Goal: Task Accomplishment & Management: Use online tool/utility

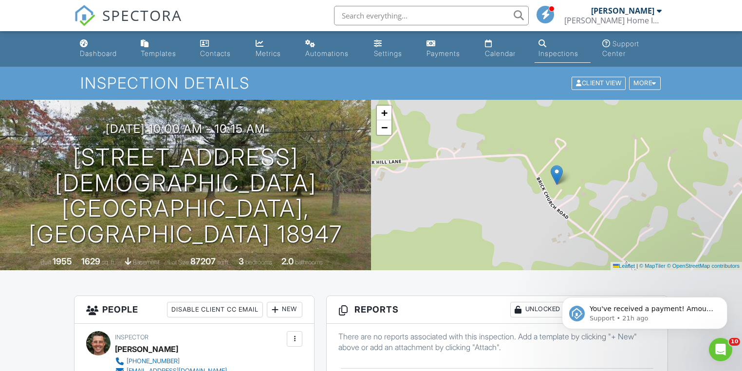
click at [107, 53] on div "Dashboard" at bounding box center [98, 53] width 37 height 8
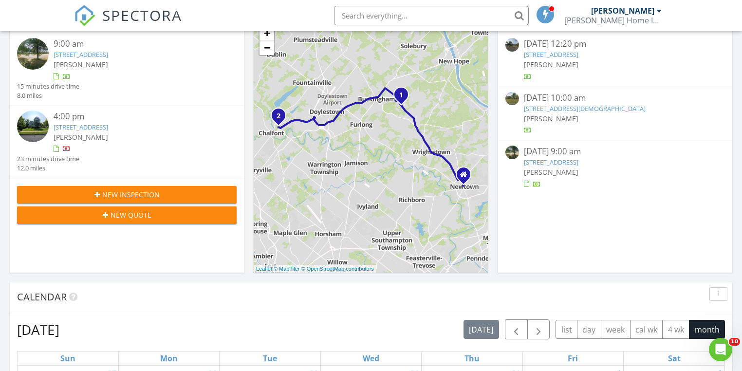
click at [70, 126] on link "99 Carousel Cir, Doylestown, PA 18901" at bounding box center [81, 127] width 55 height 9
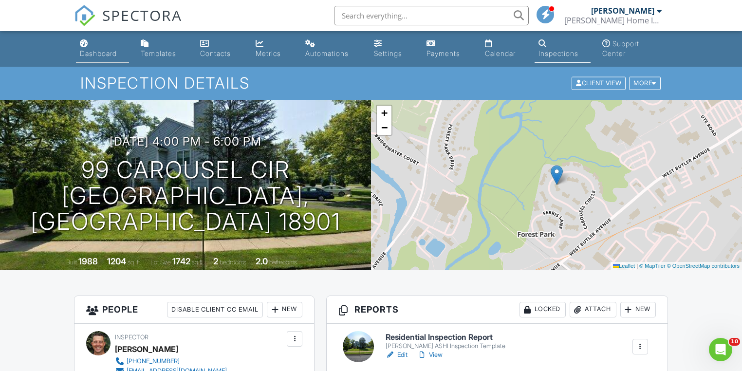
click at [110, 51] on div "Dashboard" at bounding box center [98, 53] width 37 height 8
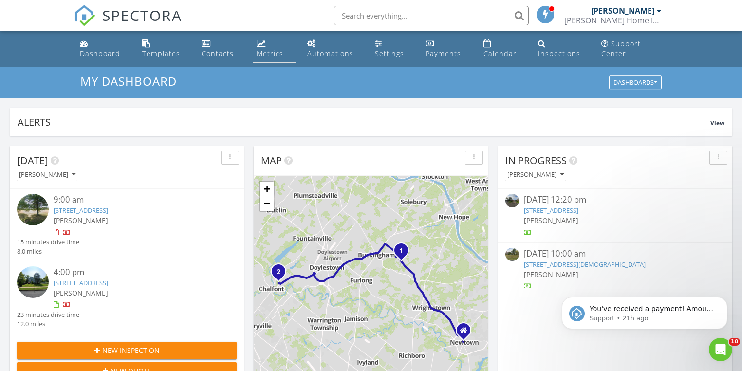
click at [278, 55] on div "Metrics" at bounding box center [269, 53] width 27 height 9
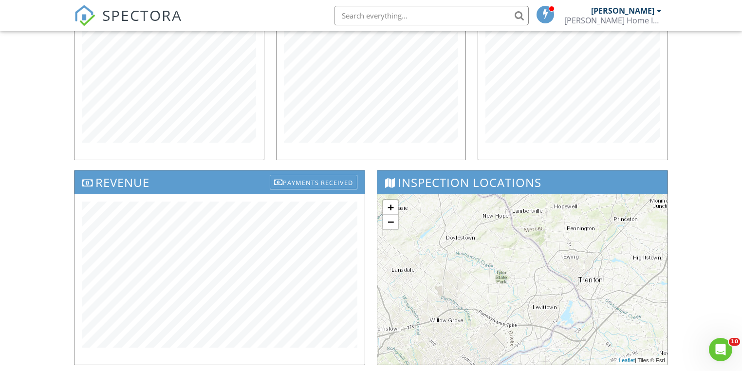
scroll to position [273, 0]
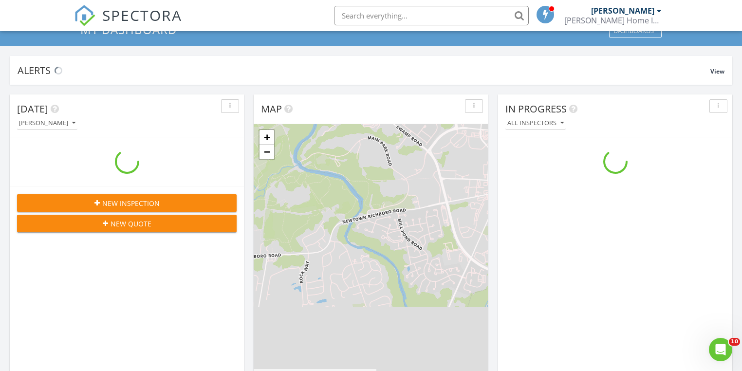
scroll to position [156, 0]
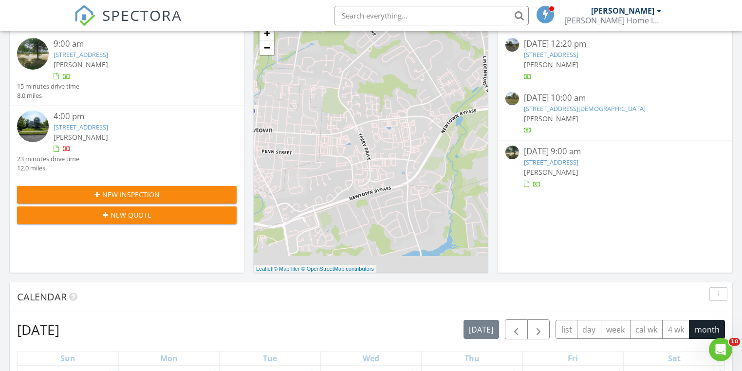
click at [559, 160] on link "1610 Holicong Rd, New Hope, PA 18938" at bounding box center [551, 162] width 55 height 9
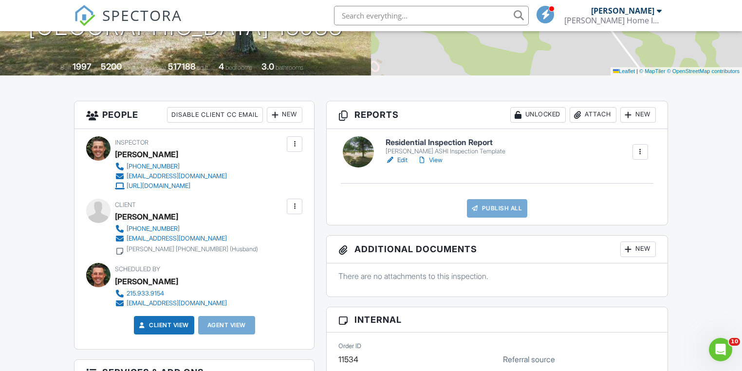
click at [401, 159] on link "Edit" at bounding box center [396, 160] width 22 height 10
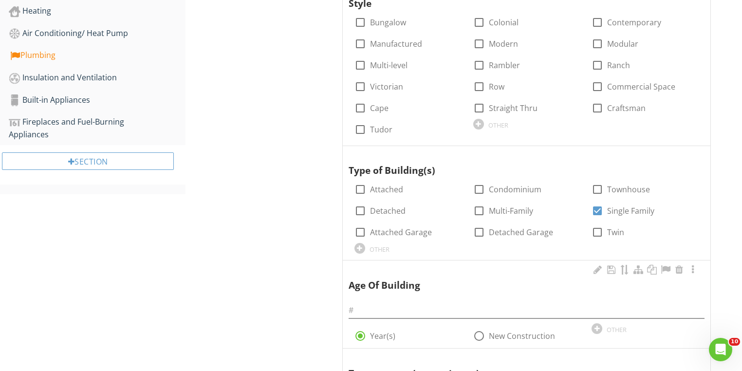
scroll to position [545, 0]
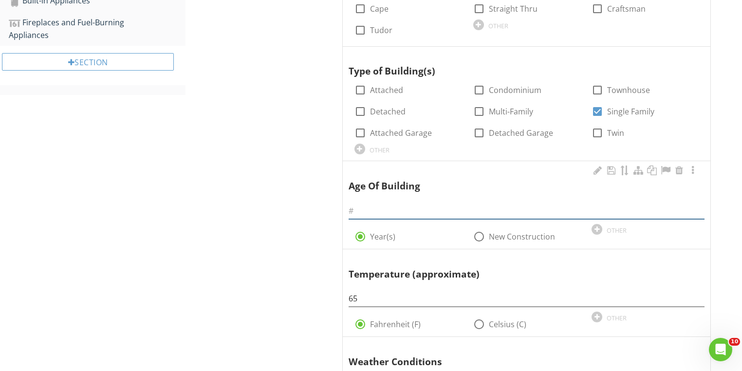
click at [390, 209] on input "text" at bounding box center [526, 211] width 356 height 16
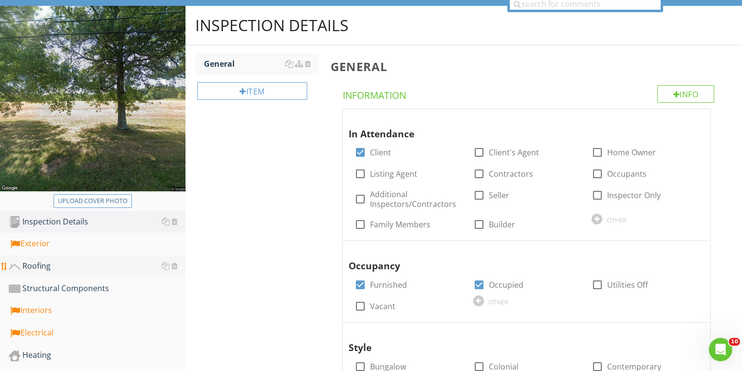
scroll to position [156, 0]
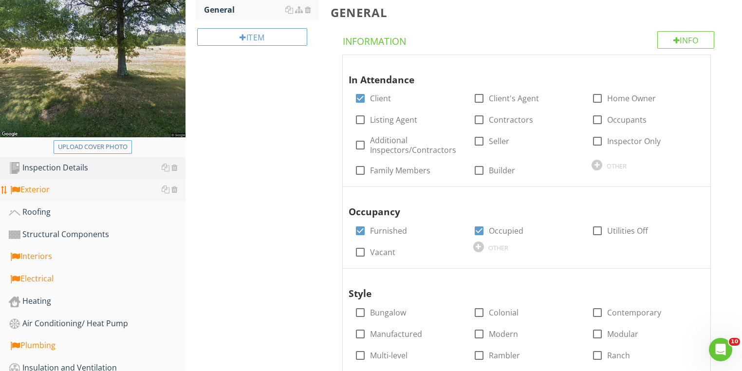
type input "28"
click at [41, 189] on div "Exterior" at bounding box center [97, 189] width 177 height 13
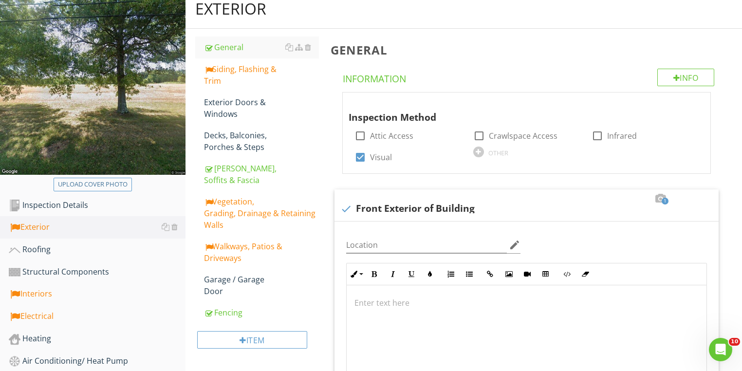
scroll to position [117, 0]
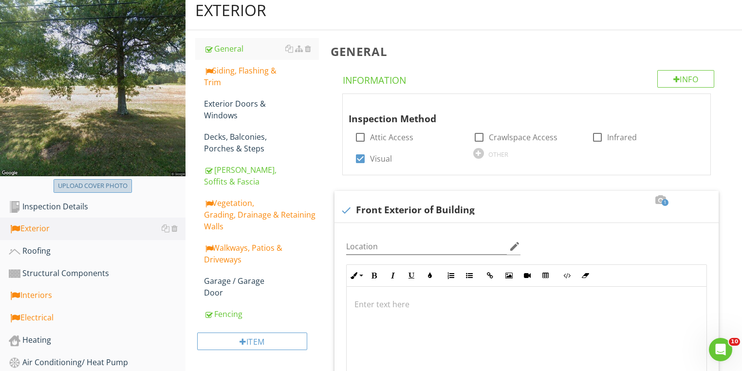
click at [119, 181] on div "Upload cover photo" at bounding box center [93, 186] width 70 height 10
type input "C:\fakepath\photo - 2025-08-28T141858.723.jpg"
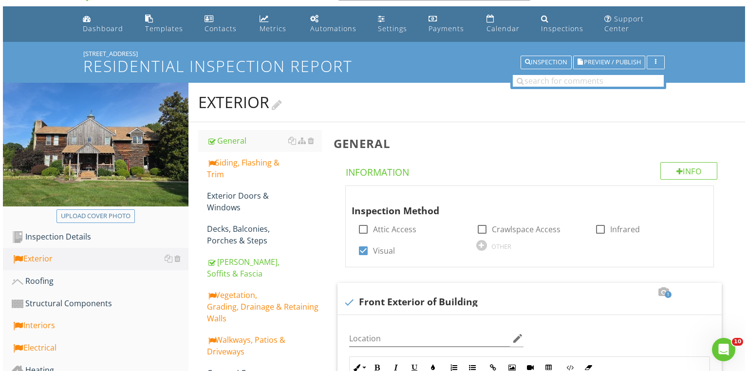
scroll to position [0, 0]
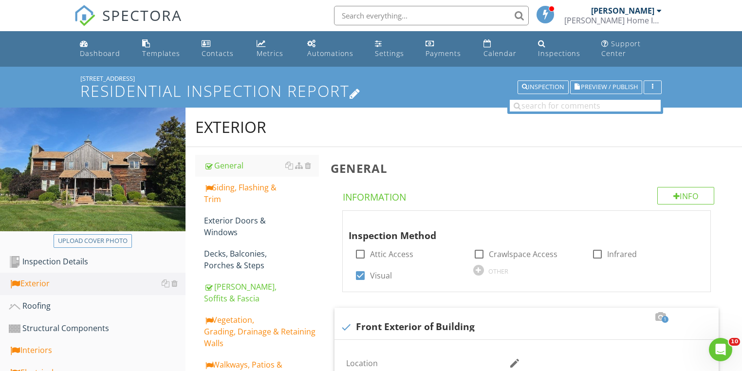
click at [341, 94] on h1 "Residential Inspection Report" at bounding box center [370, 90] width 581 height 17
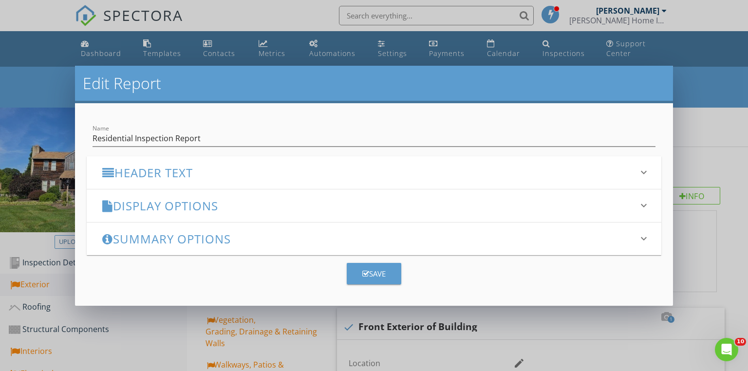
click at [156, 180] on div "Header Text keyboard_arrow_down" at bounding box center [374, 172] width 575 height 33
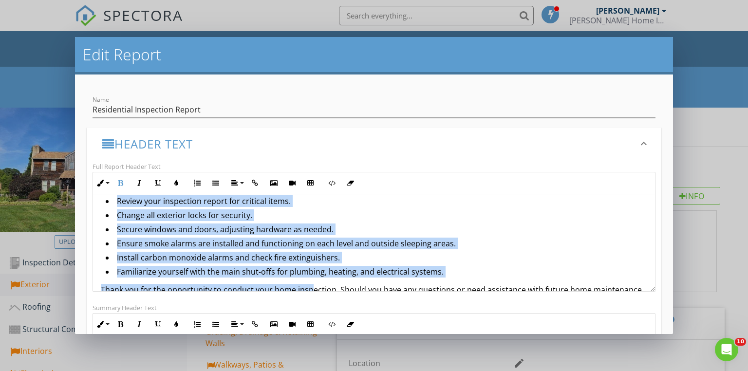
scroll to position [911, 0]
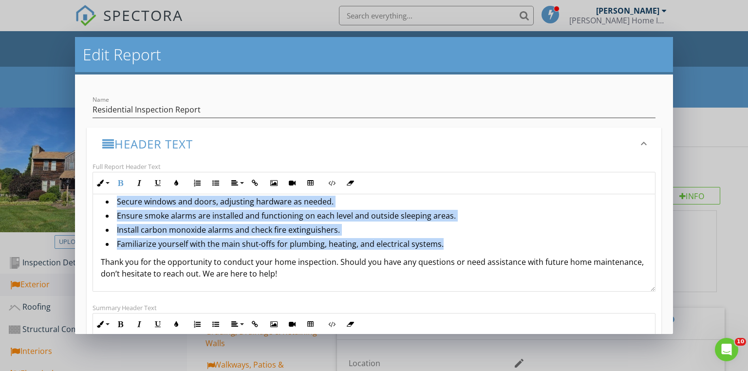
drag, startPoint x: 99, startPoint y: 223, endPoint x: 461, endPoint y: 242, distance: 362.6
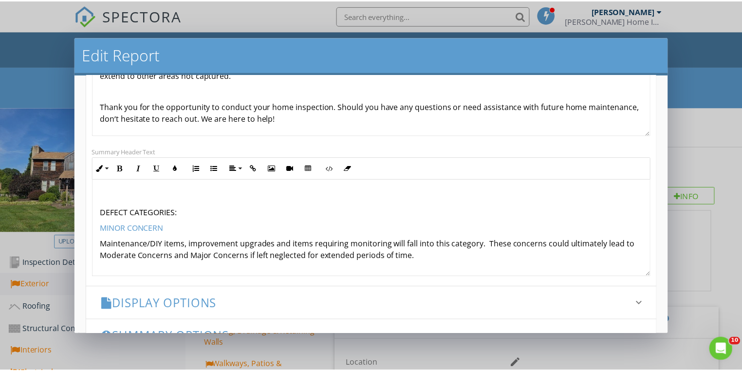
scroll to position [224, 0]
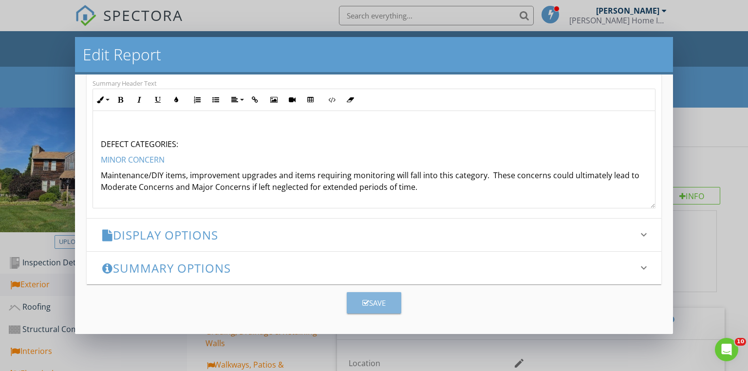
click at [378, 304] on div "Save" at bounding box center [373, 302] width 23 height 11
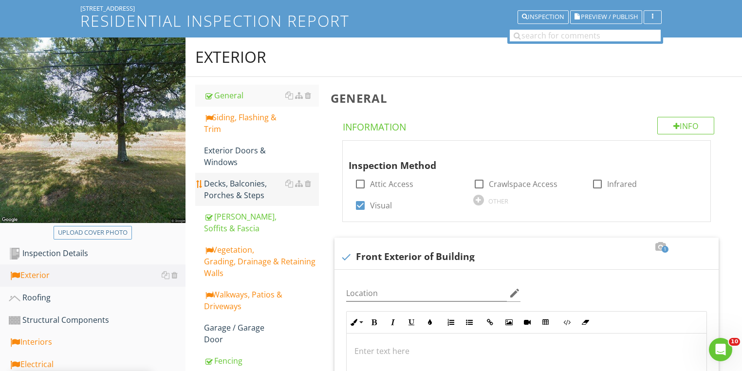
scroll to position [195, 0]
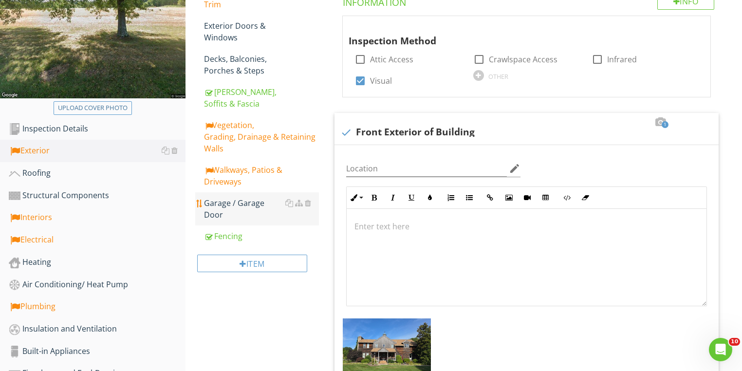
click at [231, 203] on div "Garage / Garage Door" at bounding box center [261, 208] width 115 height 23
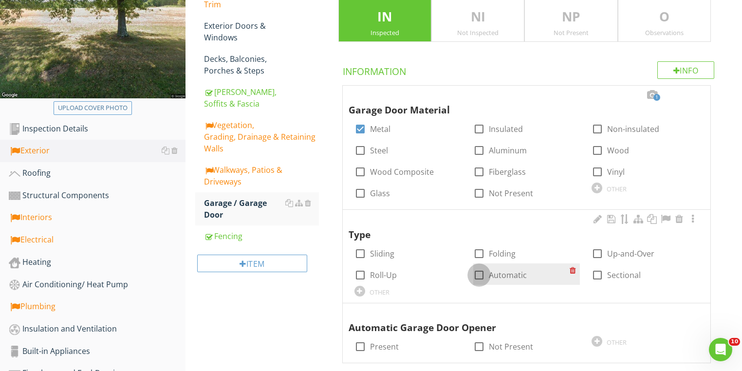
click at [479, 274] on div at bounding box center [479, 275] width 17 height 17
checkbox input "true"
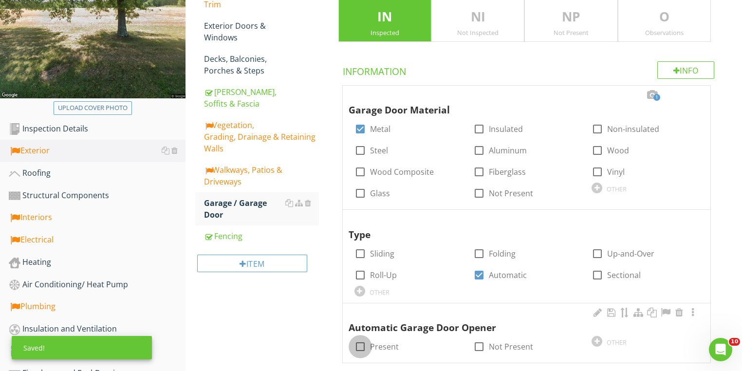
drag, startPoint x: 360, startPoint y: 346, endPoint x: 389, endPoint y: 313, distance: 44.1
click at [362, 346] on div at bounding box center [360, 346] width 17 height 17
checkbox input "true"
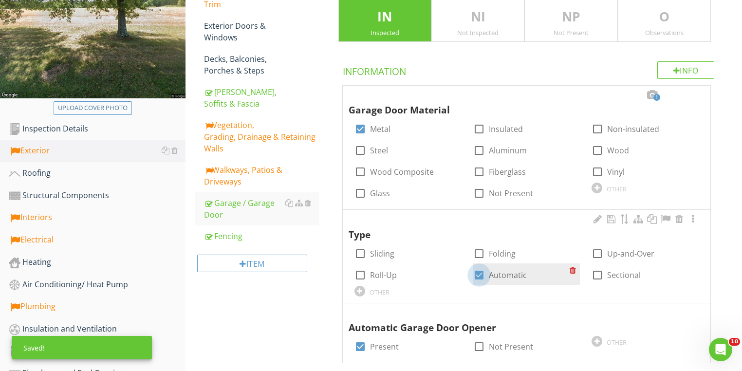
click at [476, 275] on div at bounding box center [479, 275] width 17 height 17
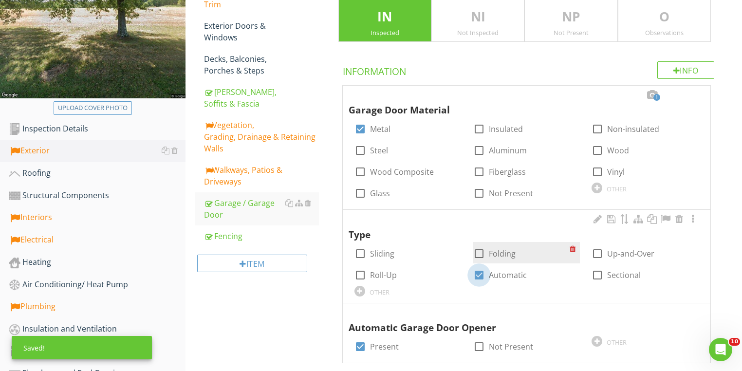
checkbox input "false"
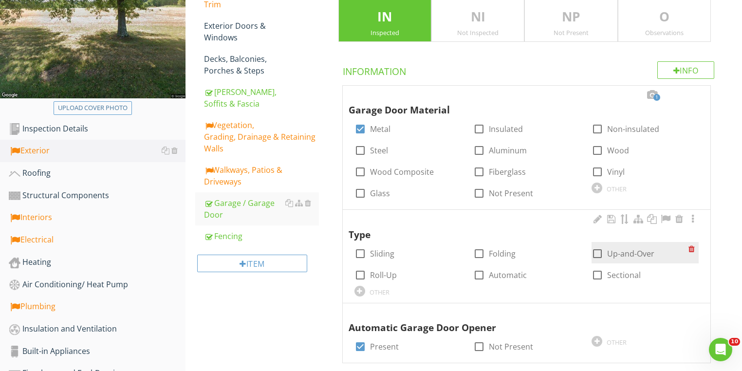
click at [594, 254] on div at bounding box center [597, 253] width 17 height 17
checkbox input "true"
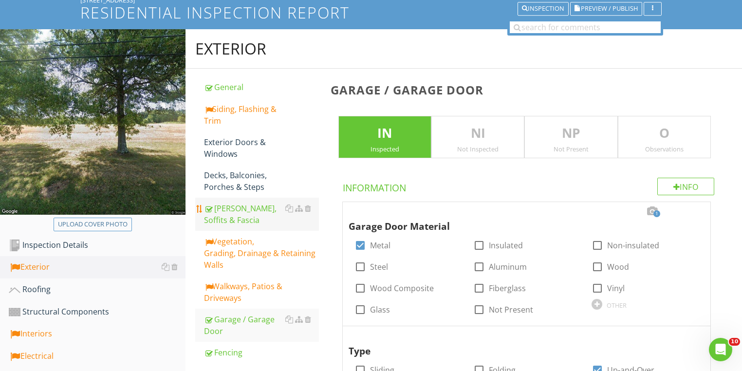
scroll to position [78, 0]
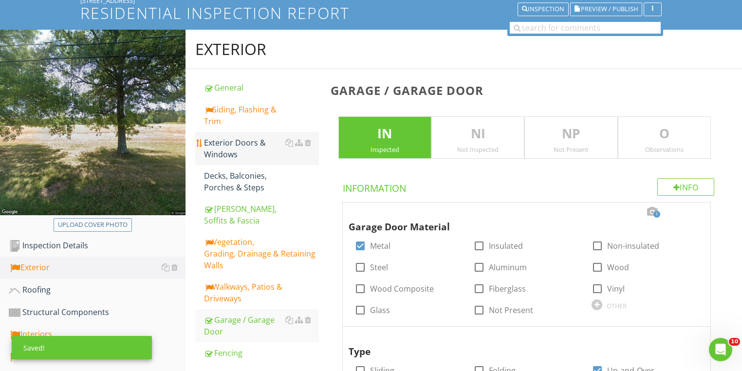
click at [223, 146] on div "Exterior Doors & Windows" at bounding box center [261, 148] width 115 height 23
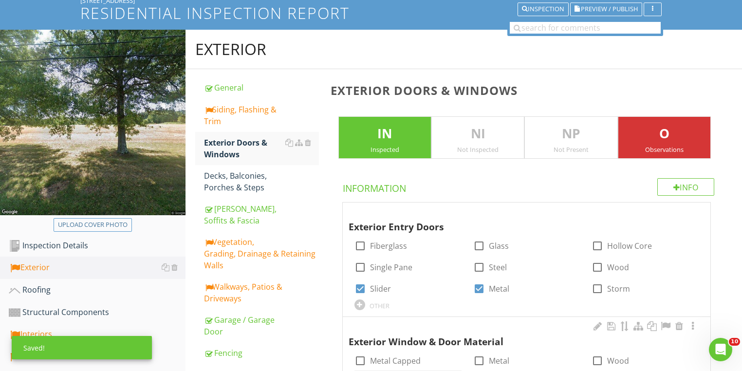
scroll to position [273, 0]
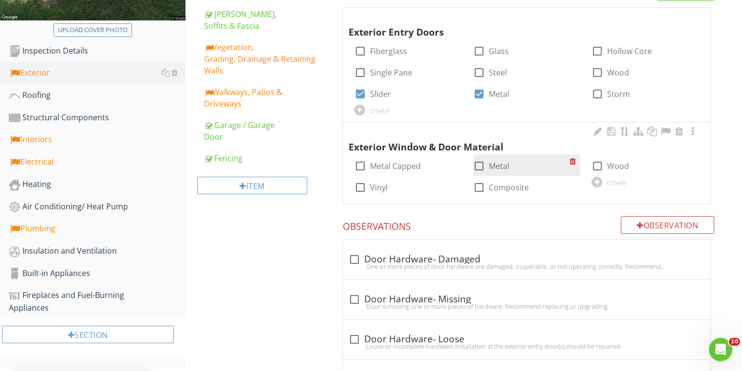
drag, startPoint x: 594, startPoint y: 165, endPoint x: 484, endPoint y: 168, distance: 110.0
click at [594, 165] on div at bounding box center [597, 166] width 17 height 17
checkbox input "true"
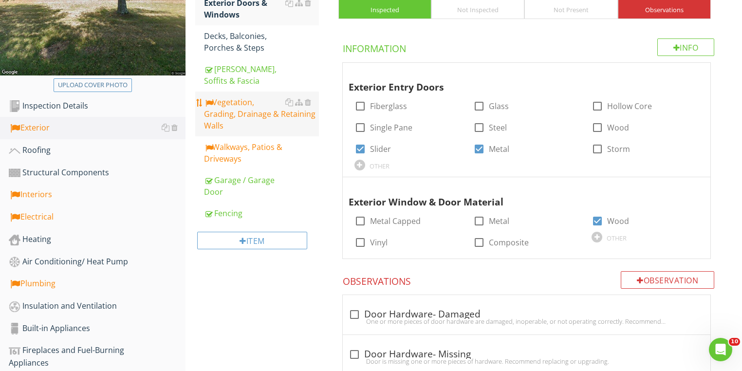
scroll to position [156, 0]
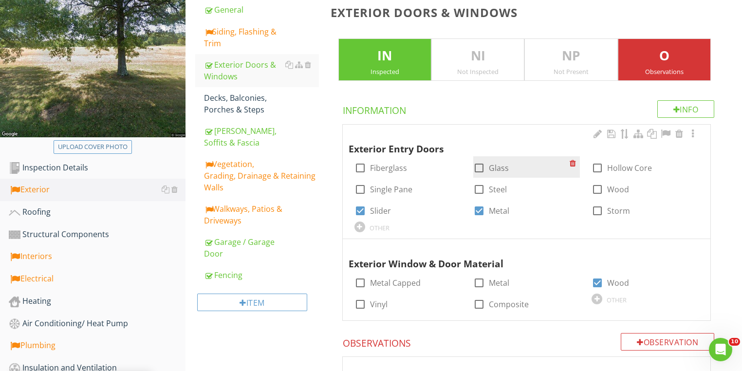
click at [476, 168] on div at bounding box center [479, 168] width 17 height 17
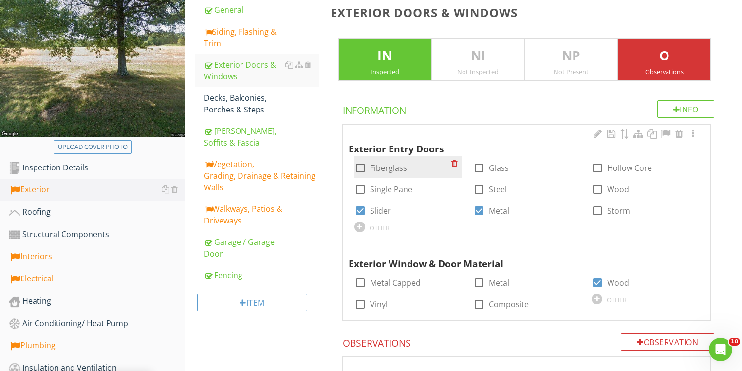
checkbox input "true"
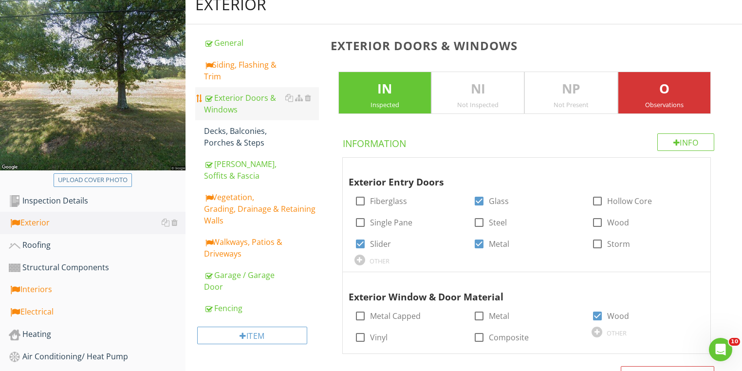
scroll to position [78, 0]
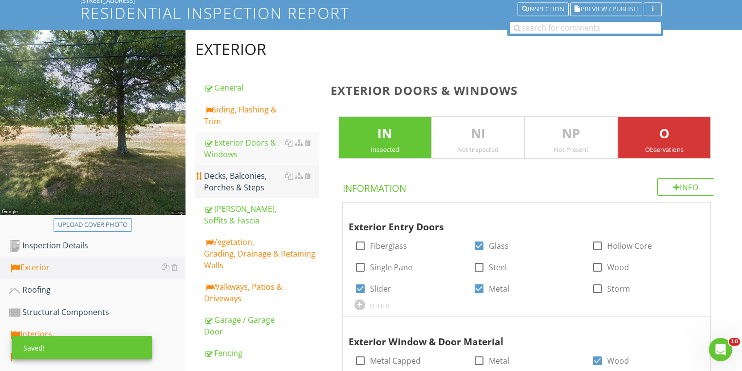
click at [229, 176] on div "Decks, Balconies, Porches & Steps" at bounding box center [261, 181] width 115 height 23
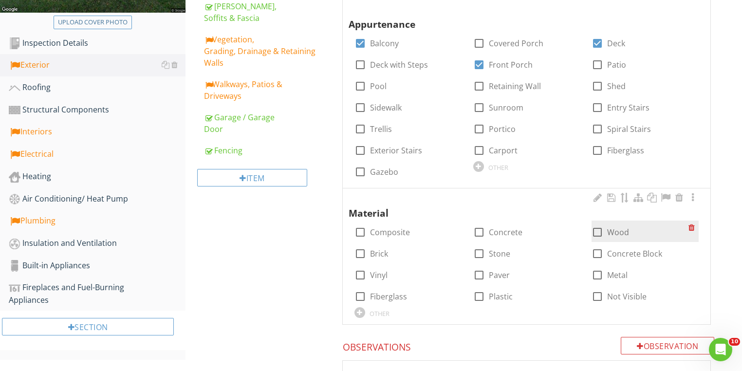
scroll to position [273, 0]
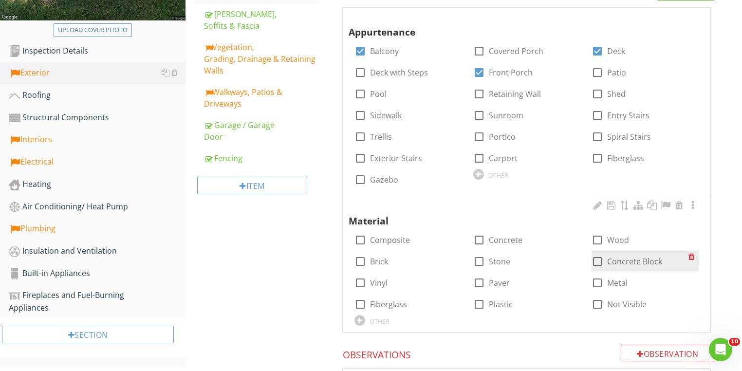
click at [591, 259] on div at bounding box center [597, 261] width 17 height 17
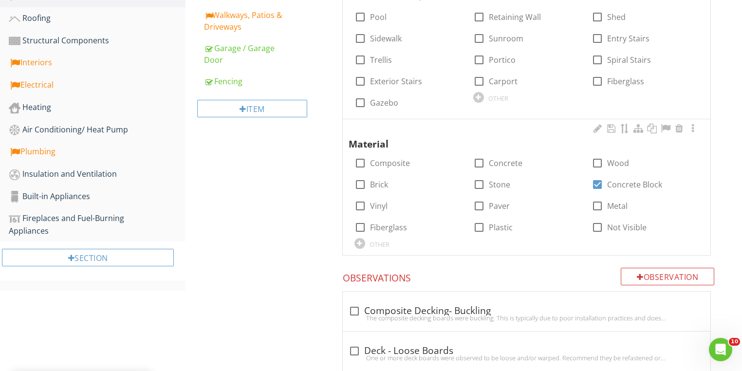
scroll to position [350, 0]
click at [600, 183] on div at bounding box center [597, 183] width 17 height 17
checkbox input "false"
drag, startPoint x: 595, startPoint y: 155, endPoint x: 562, endPoint y: 168, distance: 35.6
click at [594, 155] on div at bounding box center [597, 162] width 17 height 17
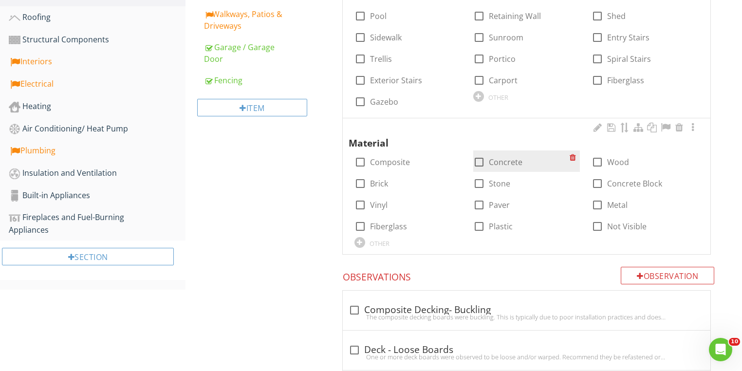
checkbox input "true"
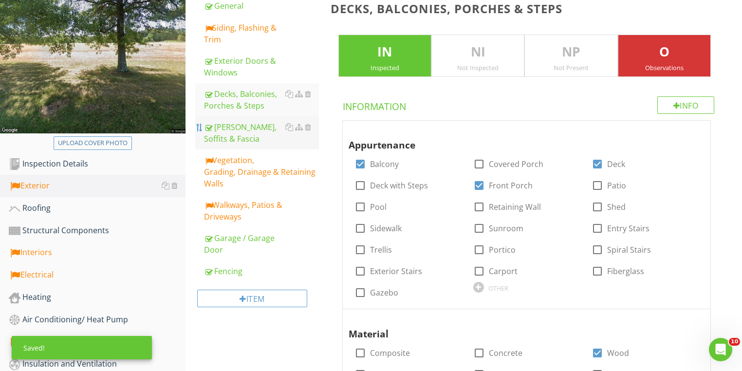
scroll to position [117, 0]
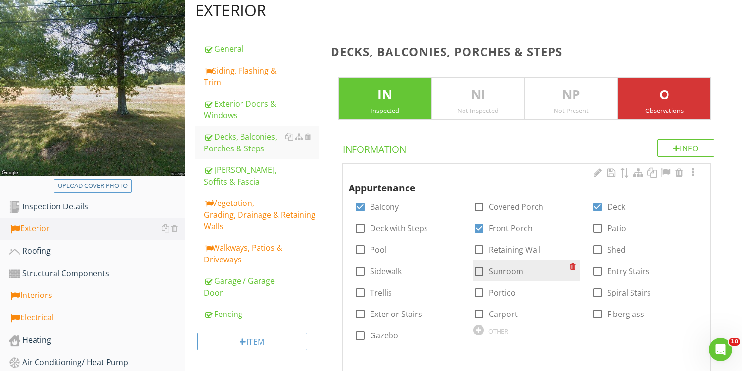
drag, startPoint x: 596, startPoint y: 270, endPoint x: 527, endPoint y: 259, distance: 69.5
click at [595, 270] on div at bounding box center [597, 271] width 17 height 17
checkbox input "true"
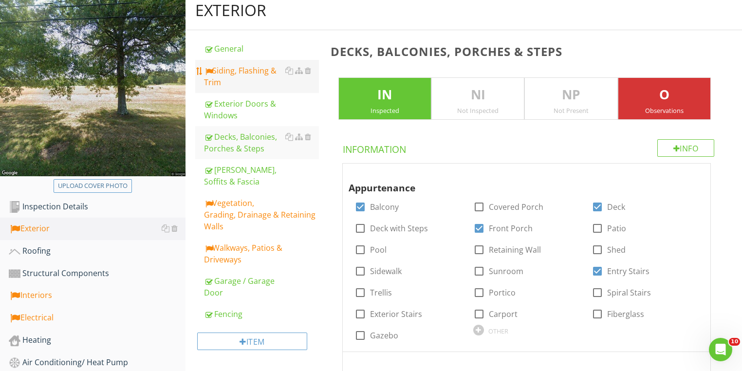
click at [219, 71] on div "Siding, Flashing & Trim" at bounding box center [261, 76] width 115 height 23
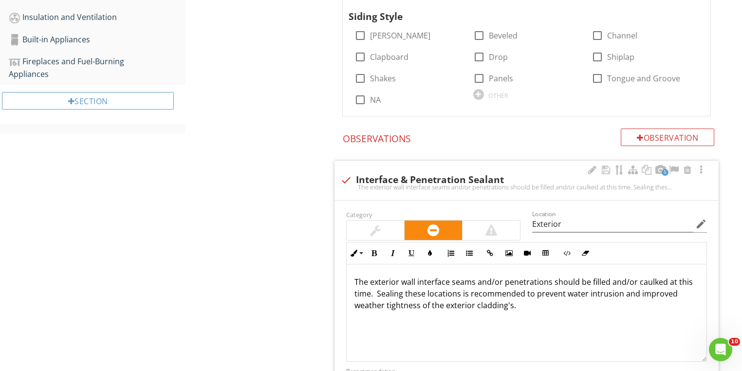
scroll to position [389, 0]
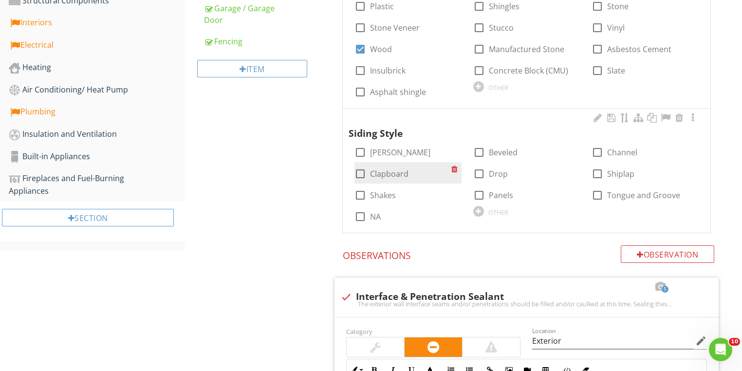
click at [358, 167] on div at bounding box center [360, 173] width 17 height 17
checkbox input "true"
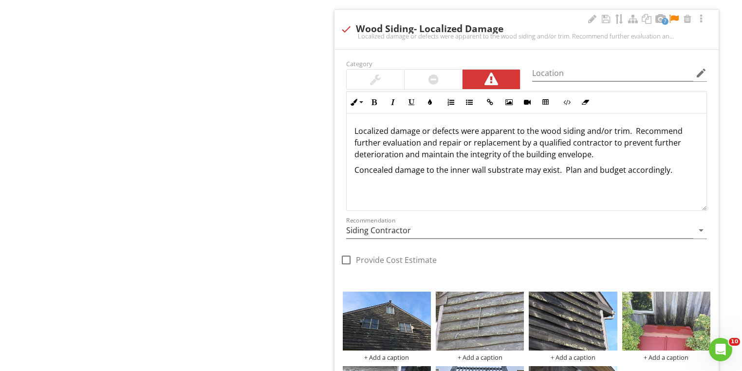
scroll to position [3037, 0]
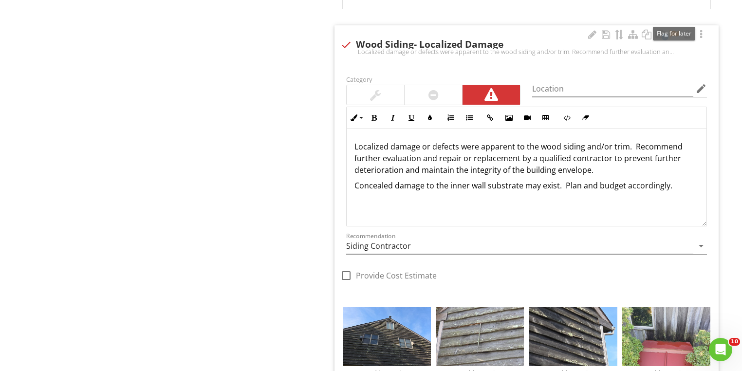
click at [672, 30] on div at bounding box center [674, 35] width 12 height 10
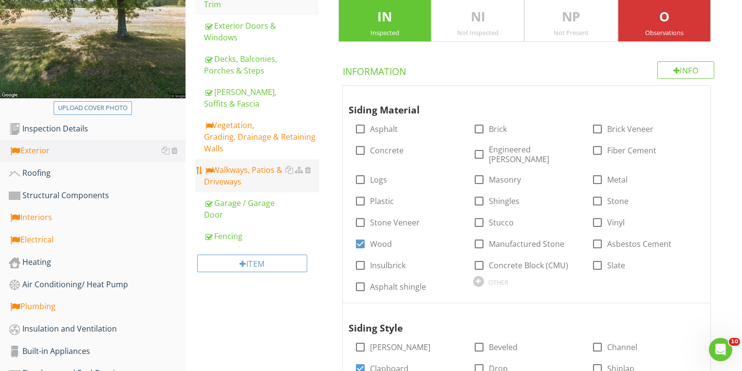
scroll to position [78, 0]
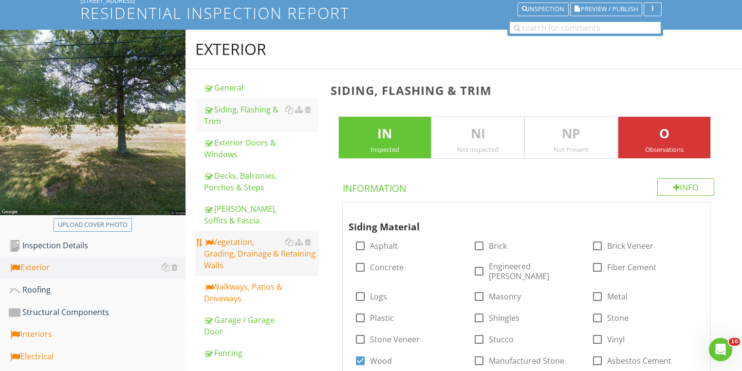
click at [219, 247] on div "Vegetation, Grading, Drainage & Retaining Walls" at bounding box center [261, 253] width 115 height 35
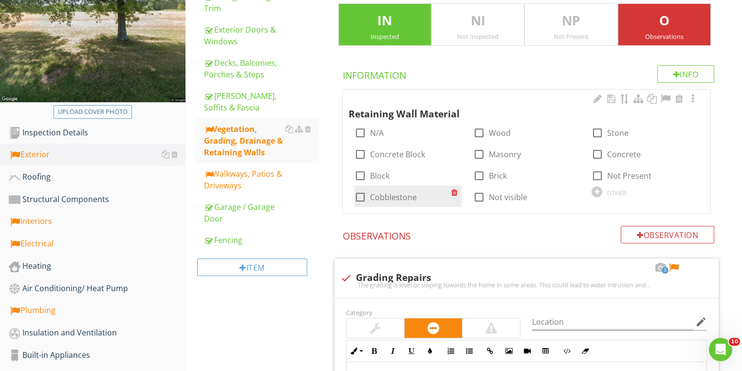
scroll to position [195, 0]
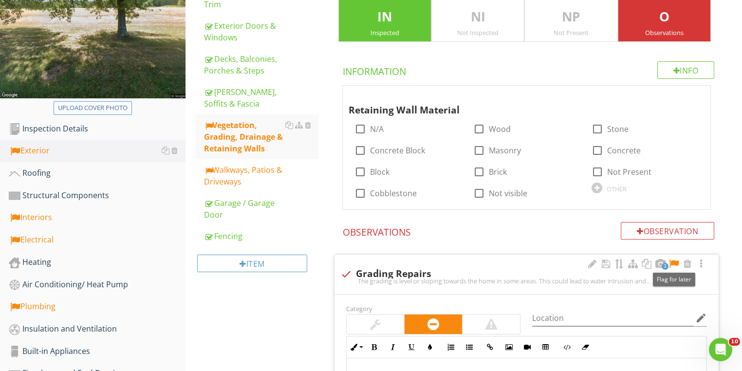
click at [675, 264] on div at bounding box center [674, 264] width 12 height 10
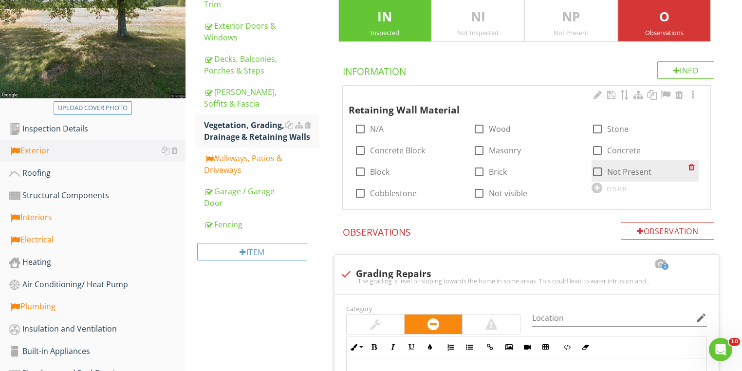
click at [595, 172] on div at bounding box center [597, 172] width 17 height 17
checkbox input "true"
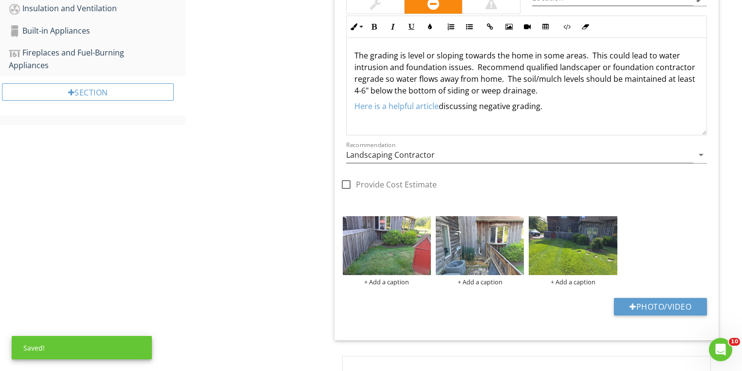
scroll to position [584, 0]
